Goal: Transaction & Acquisition: Purchase product/service

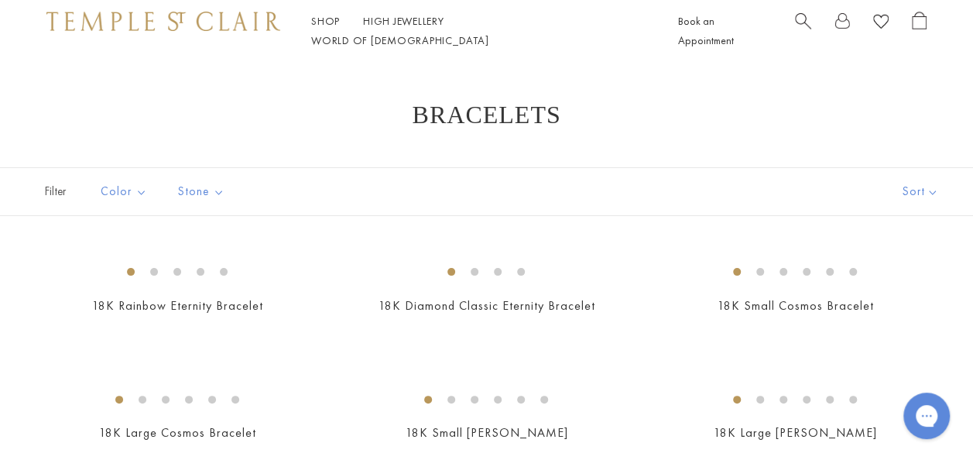
drag, startPoint x: 905, startPoint y: 84, endPoint x: 917, endPoint y: 87, distance: 12.8
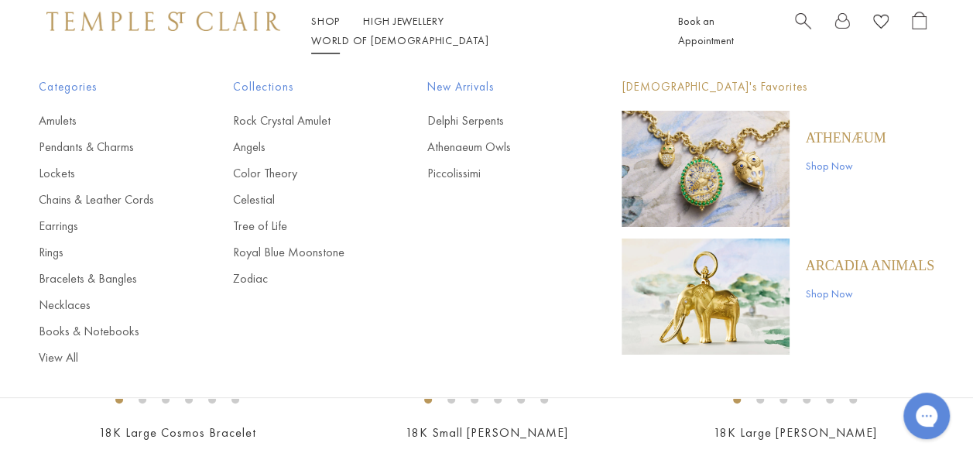
click at [319, 26] on link "Shop Shop" at bounding box center [325, 21] width 29 height 14
click at [56, 220] on link "Earrings" at bounding box center [105, 225] width 132 height 17
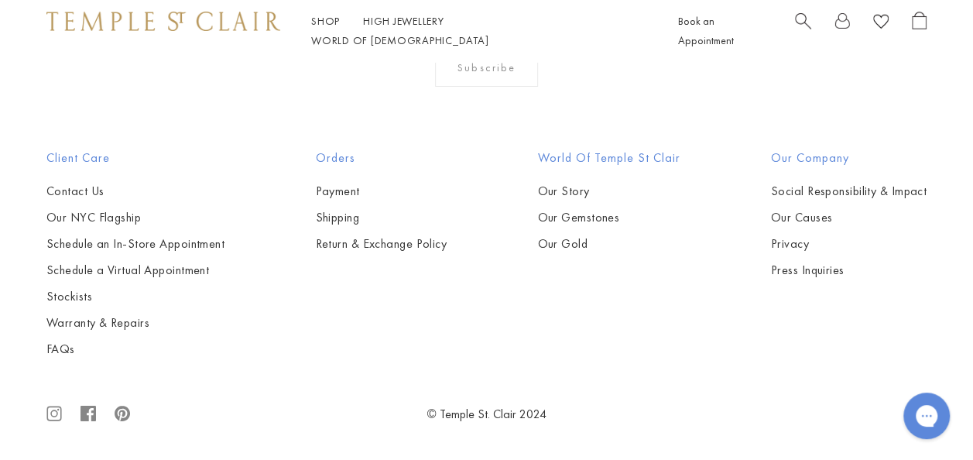
scroll to position [3260, 0]
click at [0, 0] on img at bounding box center [0, 0] width 0 height 0
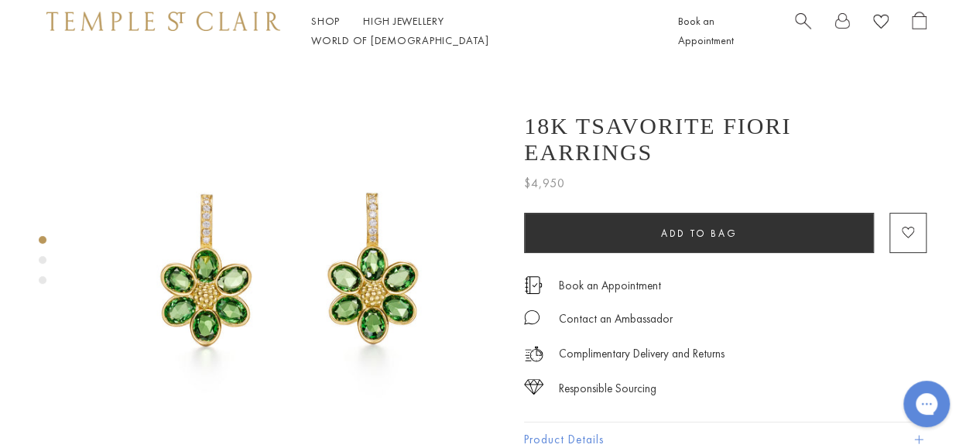
drag, startPoint x: 659, startPoint y: 350, endPoint x: 894, endPoint y: 399, distance: 240.4
click at [894, 399] on div "18K Tsavorite Fiori Earrings $4,950 Fresh spring petals set with brilliant gree…" at bounding box center [725, 313] width 402 height 431
drag, startPoint x: 894, startPoint y: 399, endPoint x: 854, endPoint y: 412, distance: 41.4
click at [854, 423] on button "Product Details" at bounding box center [725, 440] width 402 height 35
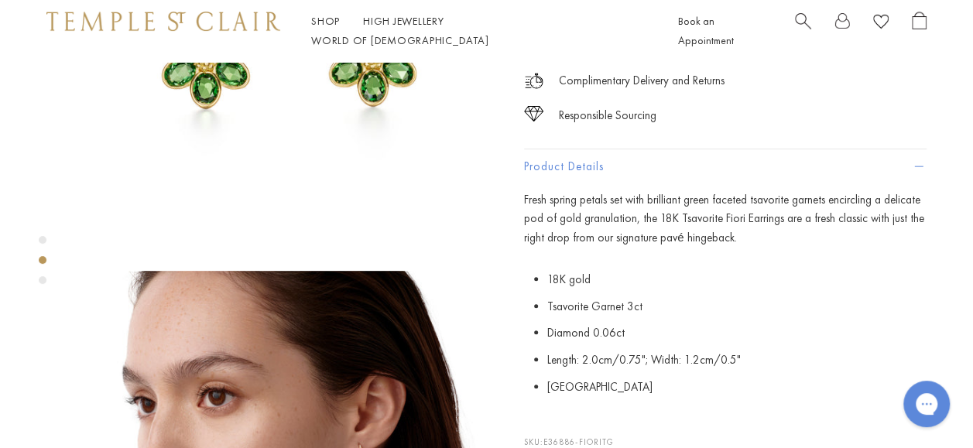
scroll to position [248, 0]
